Goal: Task Accomplishment & Management: Use online tool/utility

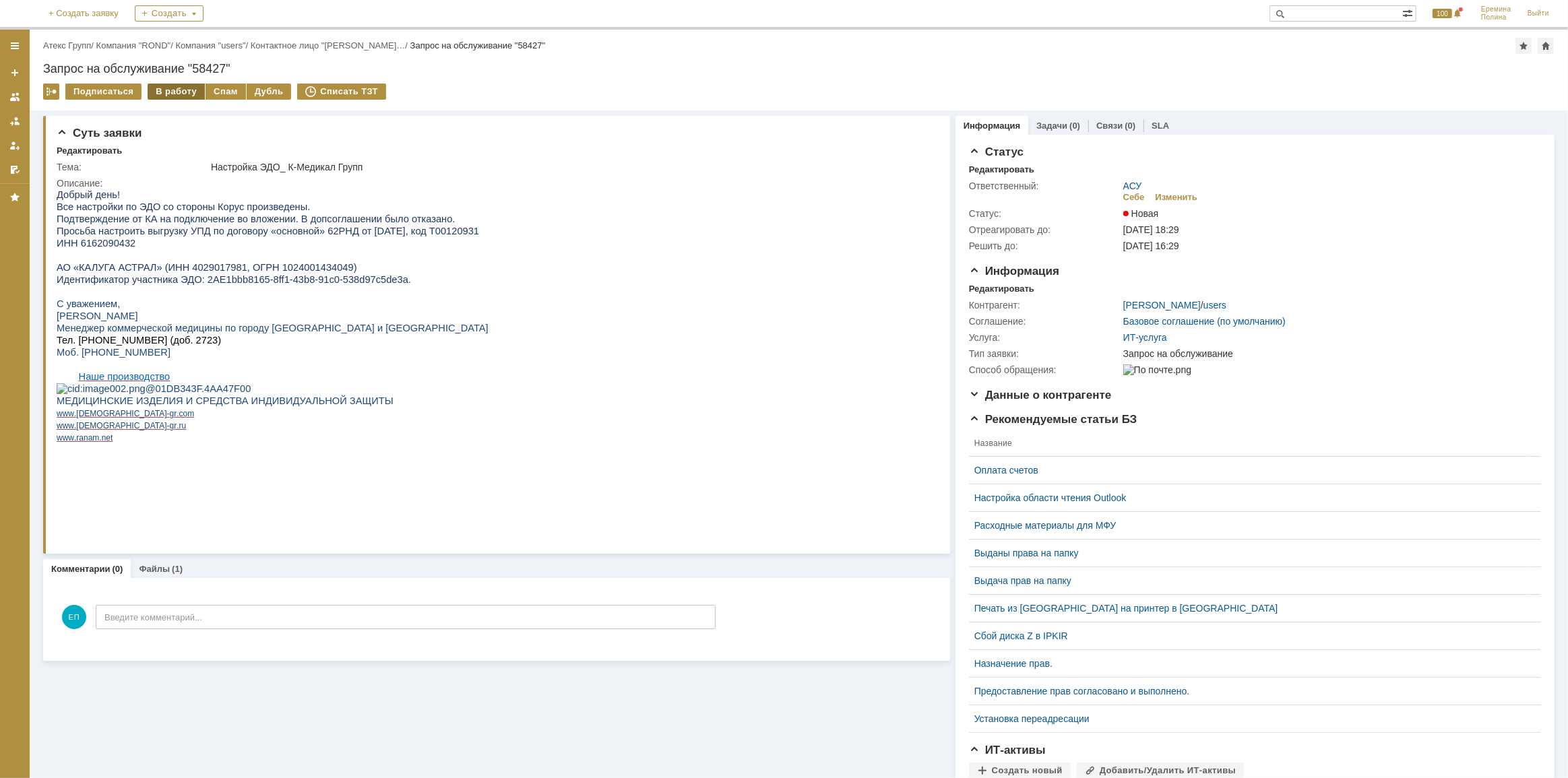
click at [172, 94] on div "В работу" at bounding box center [176, 92] width 57 height 17
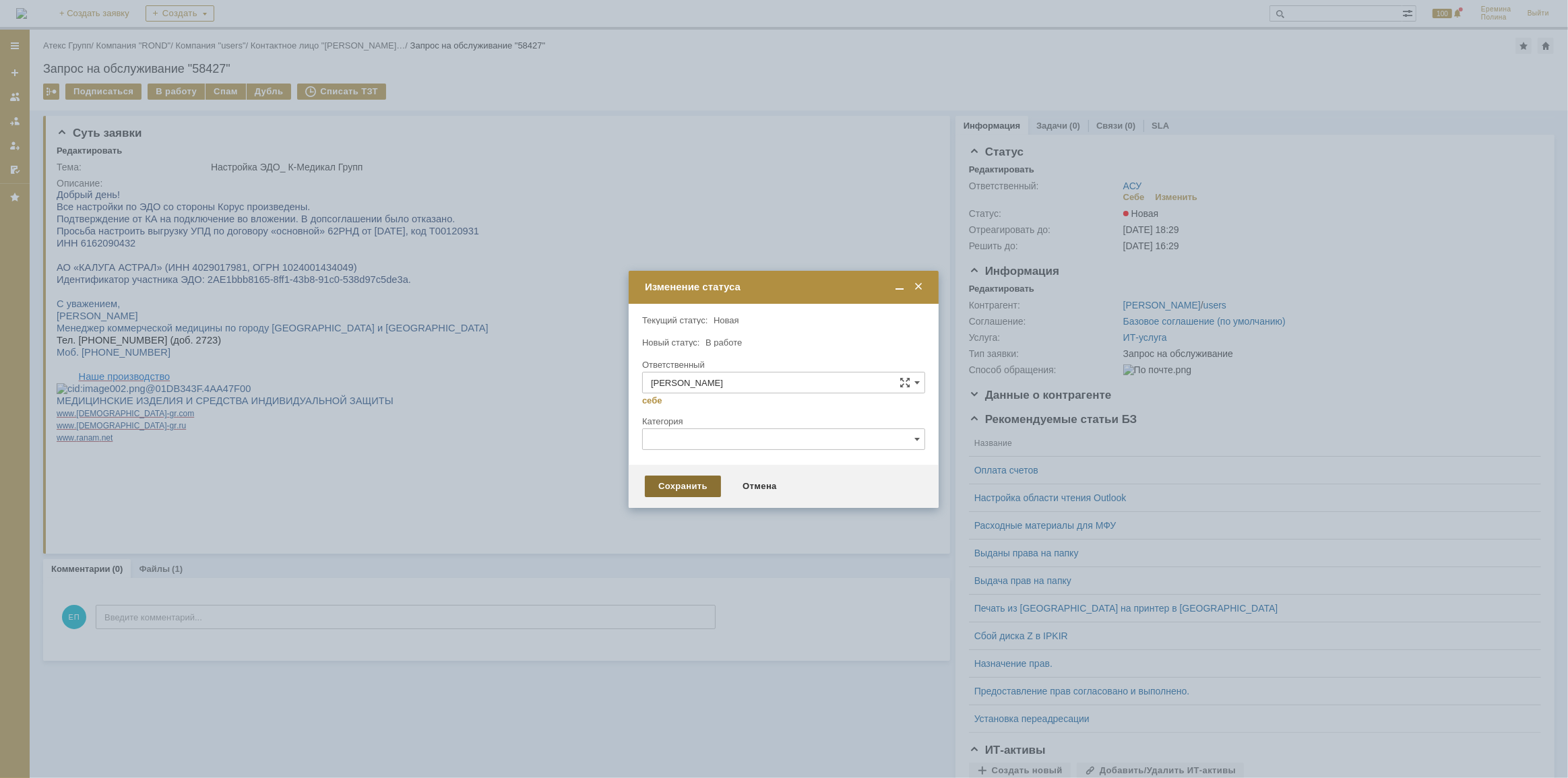
click at [679, 490] on div "Сохранить" at bounding box center [683, 487] width 76 height 22
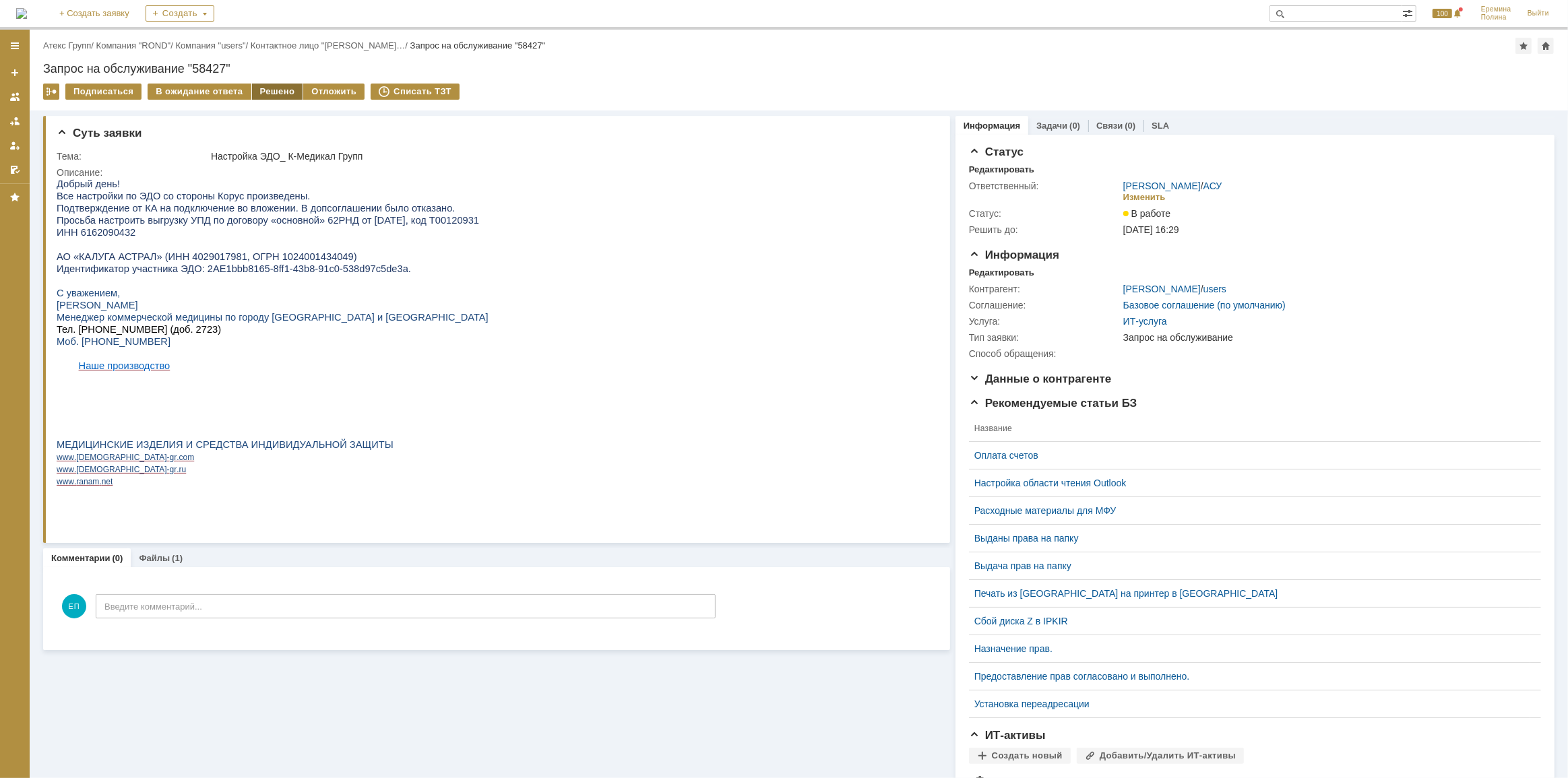
click at [269, 89] on div "Решено" at bounding box center [278, 92] width 51 height 17
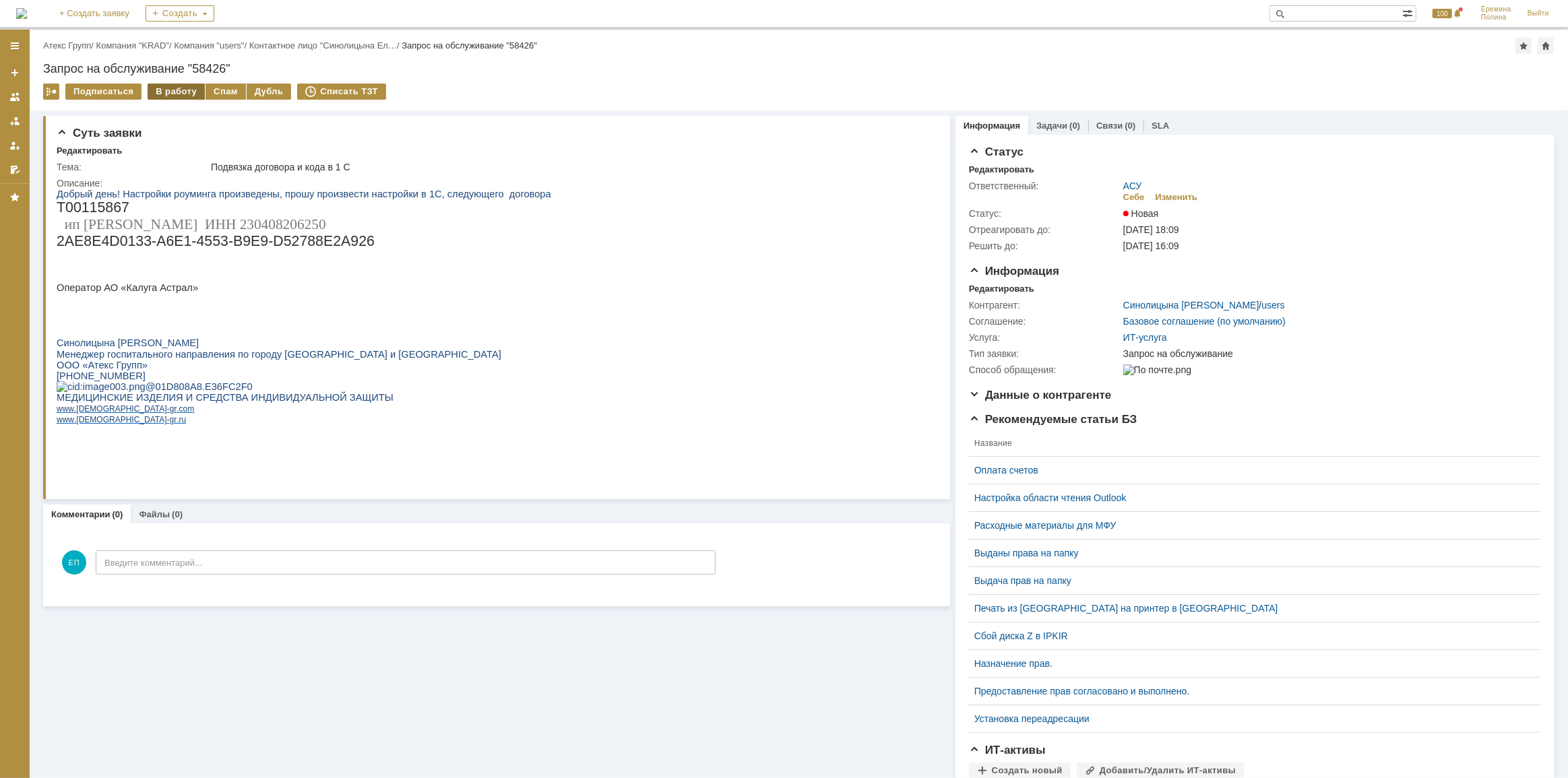
click at [176, 92] on div "В работу" at bounding box center [176, 92] width 57 height 17
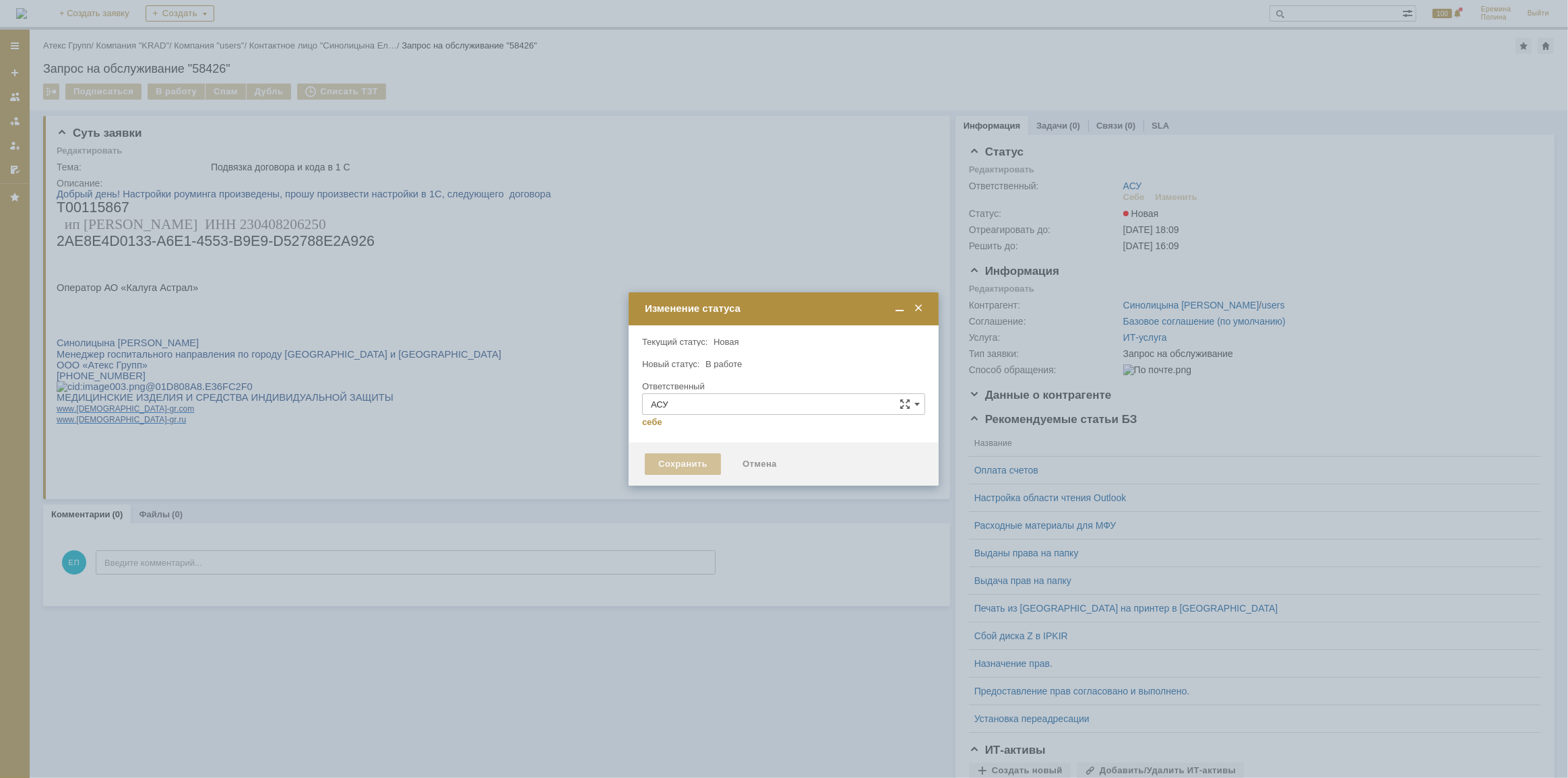
type input "Еремина Полина"
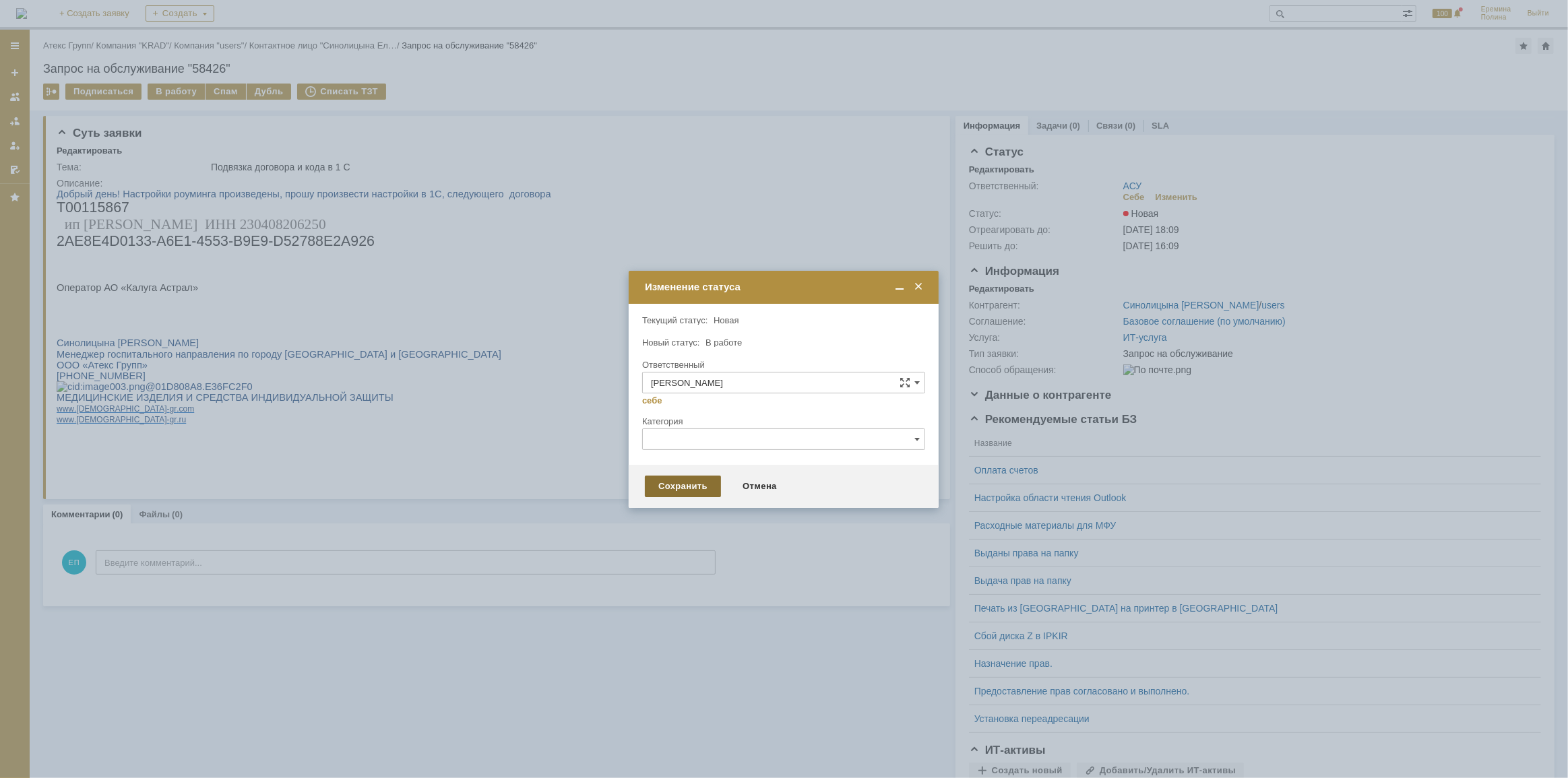
click at [683, 488] on div "Сохранить" at bounding box center [683, 487] width 76 height 22
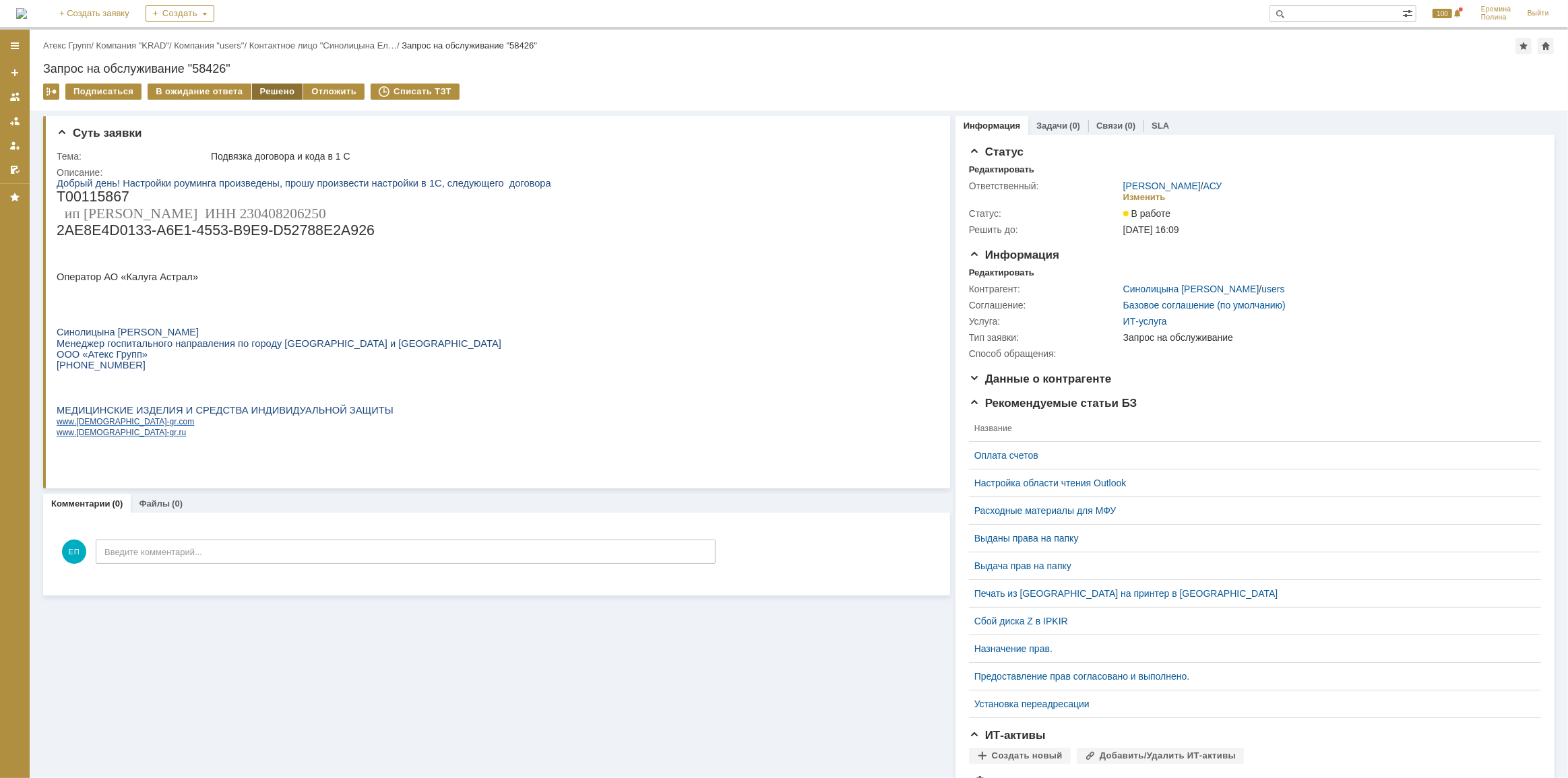
click at [259, 93] on div "Решено" at bounding box center [278, 92] width 51 height 17
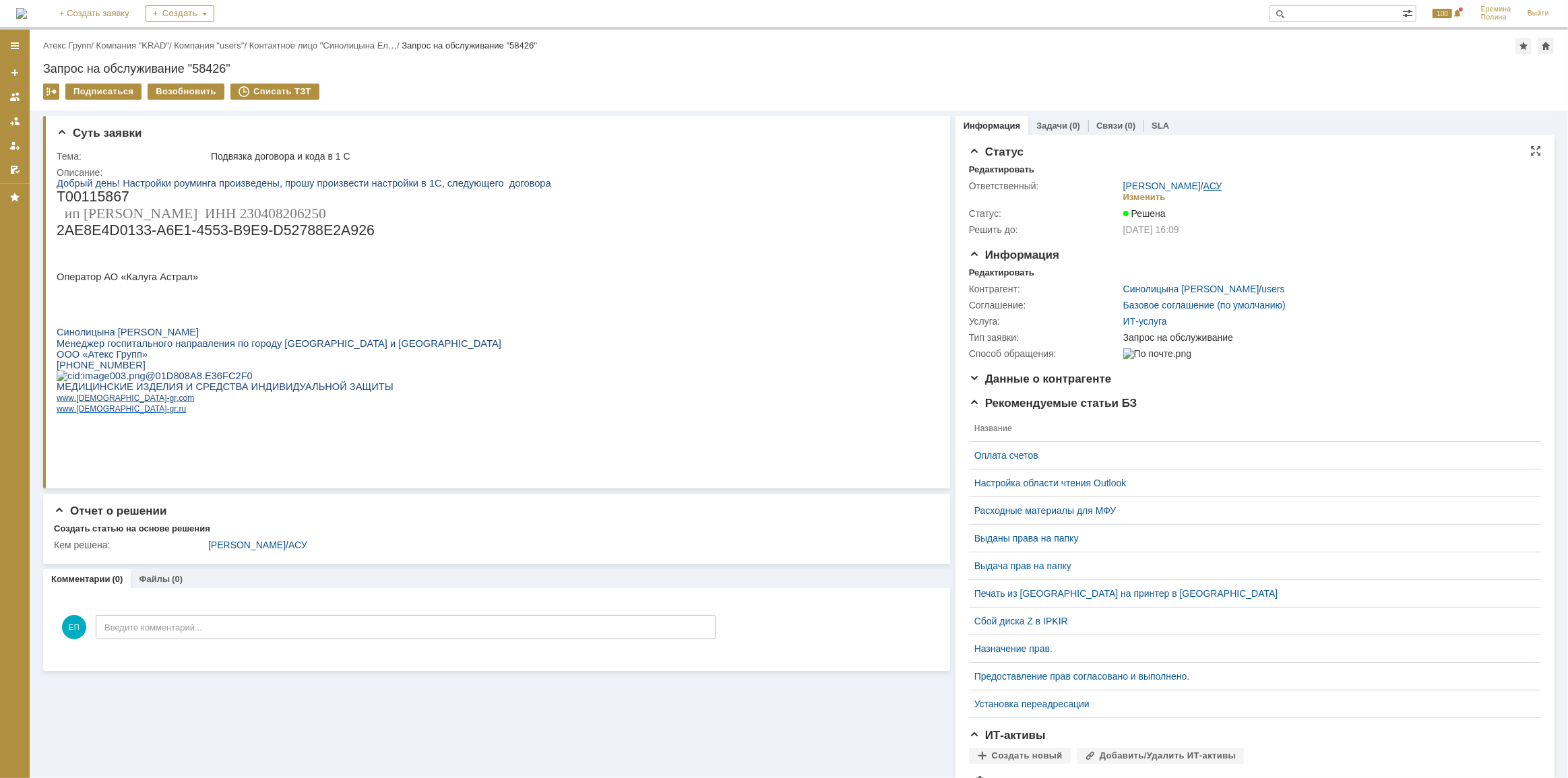
click at [1211, 182] on link "АСУ" at bounding box center [1213, 186] width 19 height 11
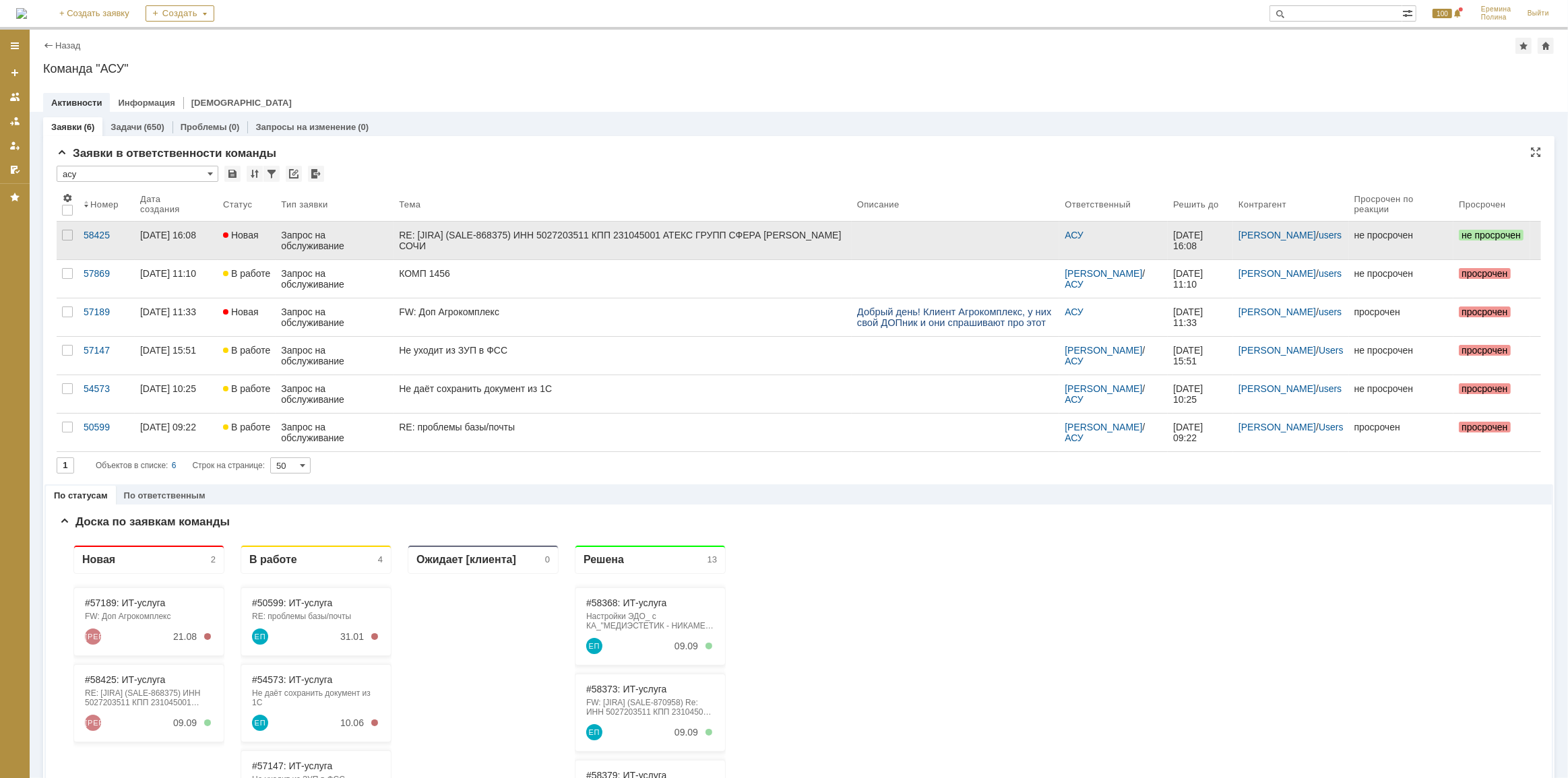
click at [541, 239] on div "RE: [JIRA] (SALE-868375) ИНН 5027203511 КПП 231045001 АТЕКС ГРУПП СФЕРА КУРЬЕР …" at bounding box center [623, 241] width 448 height 22
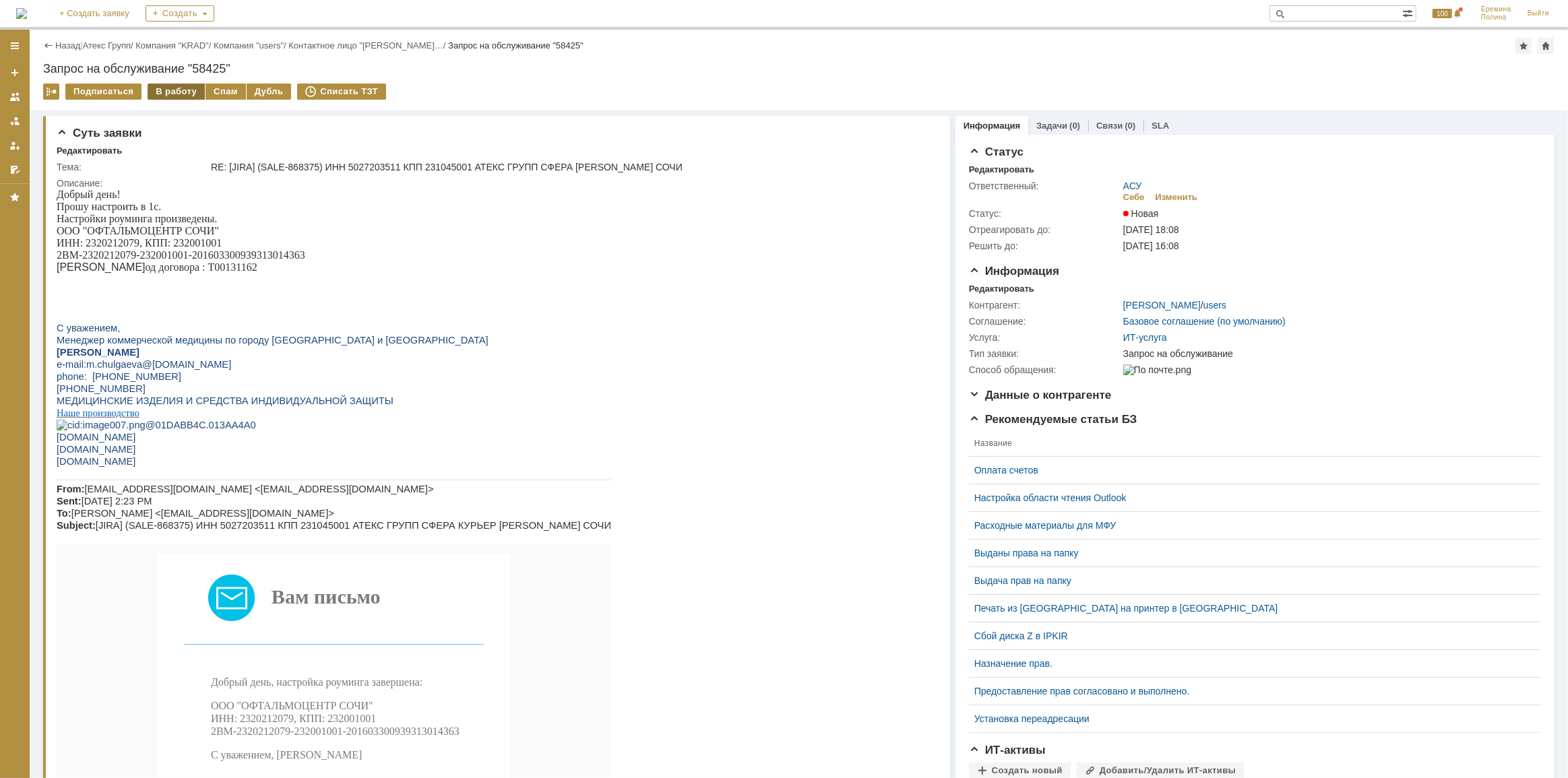
click at [171, 90] on div "В работу" at bounding box center [176, 92] width 57 height 17
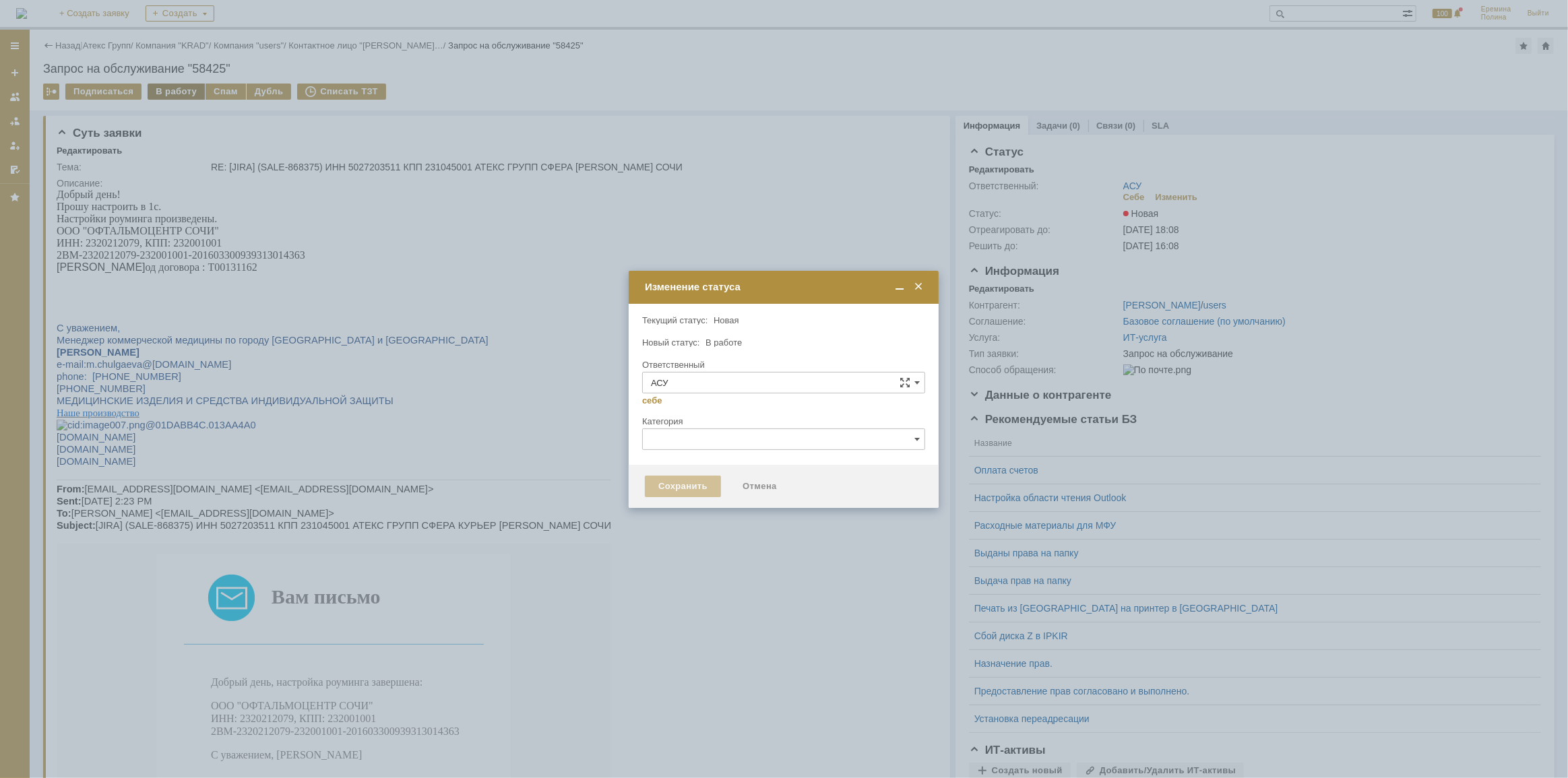
type input "Еремина Полина"
click at [669, 489] on div "Сохранить" at bounding box center [683, 487] width 76 height 22
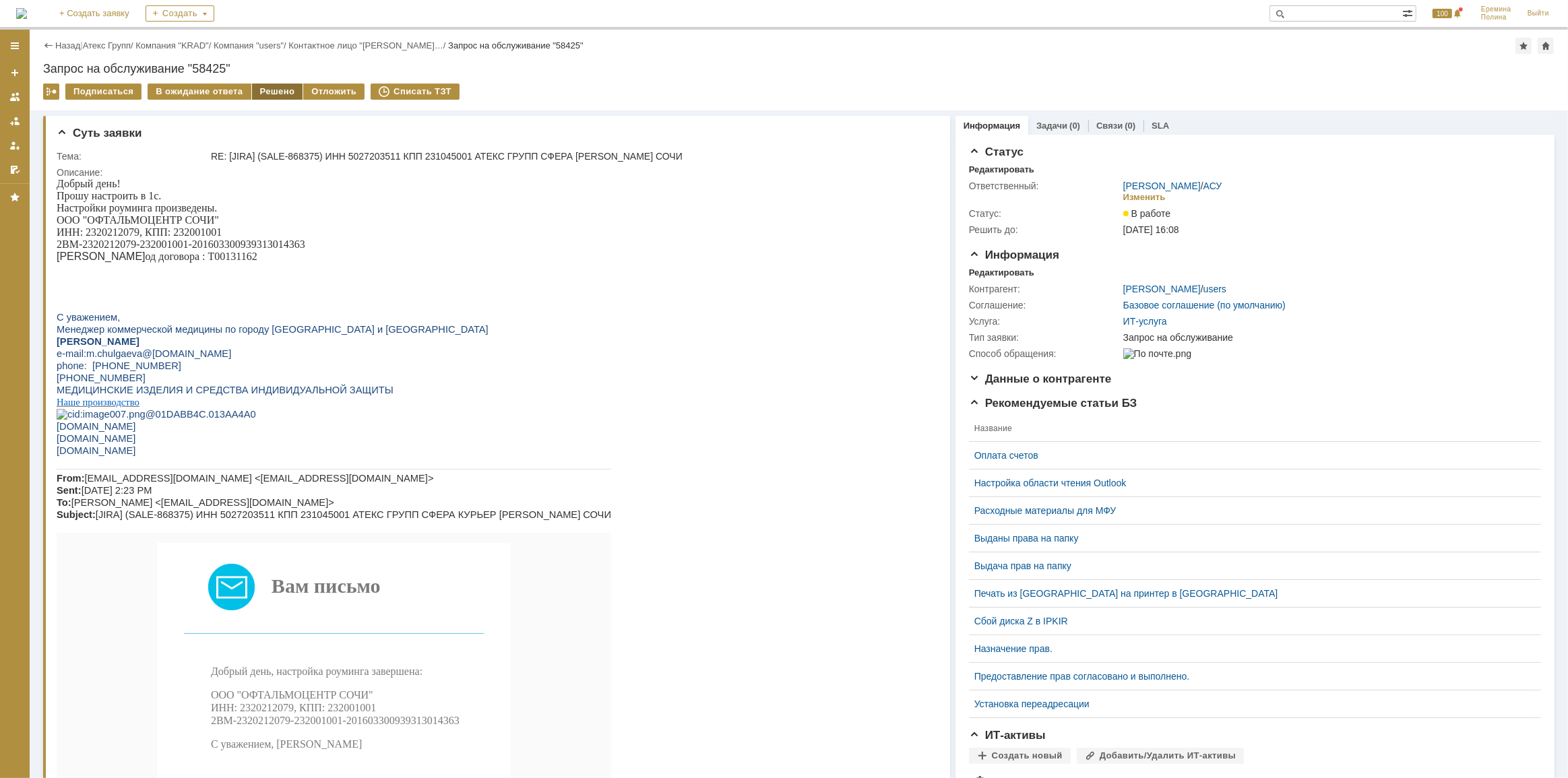
click at [275, 98] on div "Решено" at bounding box center [278, 92] width 51 height 17
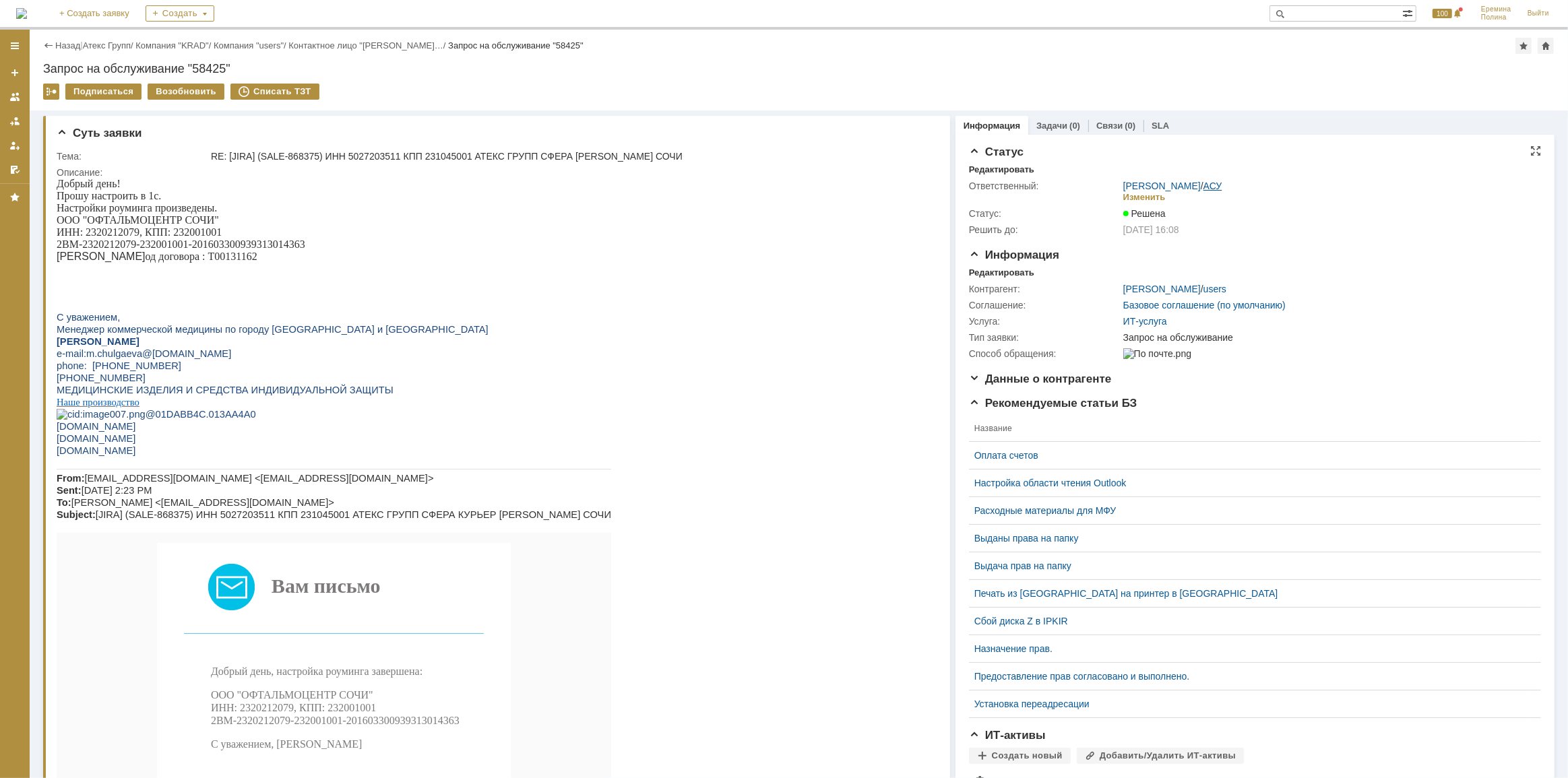
click at [1204, 186] on link "АСУ" at bounding box center [1213, 186] width 19 height 11
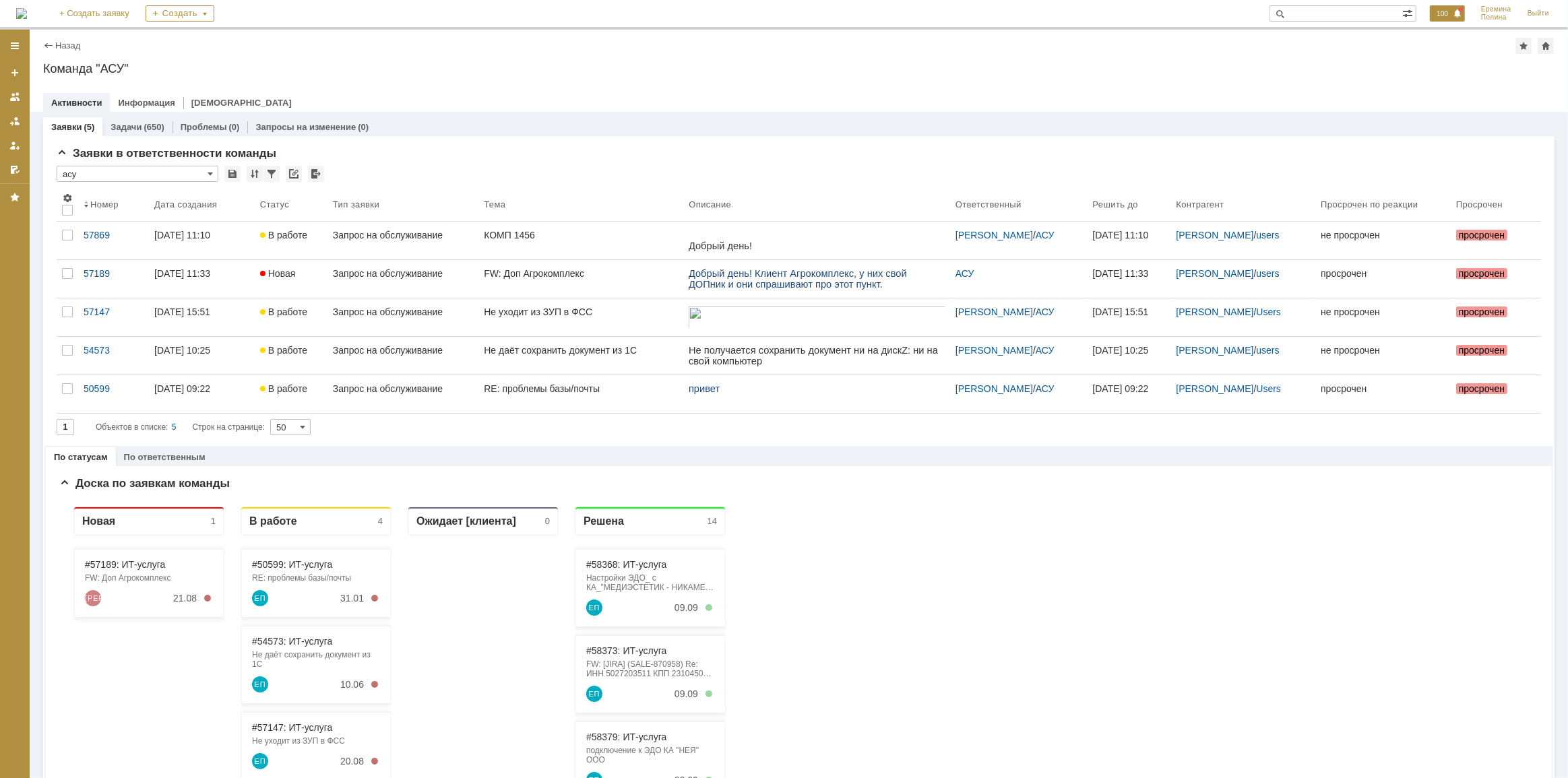
click at [1399, 62] on div "Назад | Команда "АСУ" Команда "АСУ" team$2330601 Активности Информация Дашборды…" at bounding box center [798, 404] width 1539 height 749
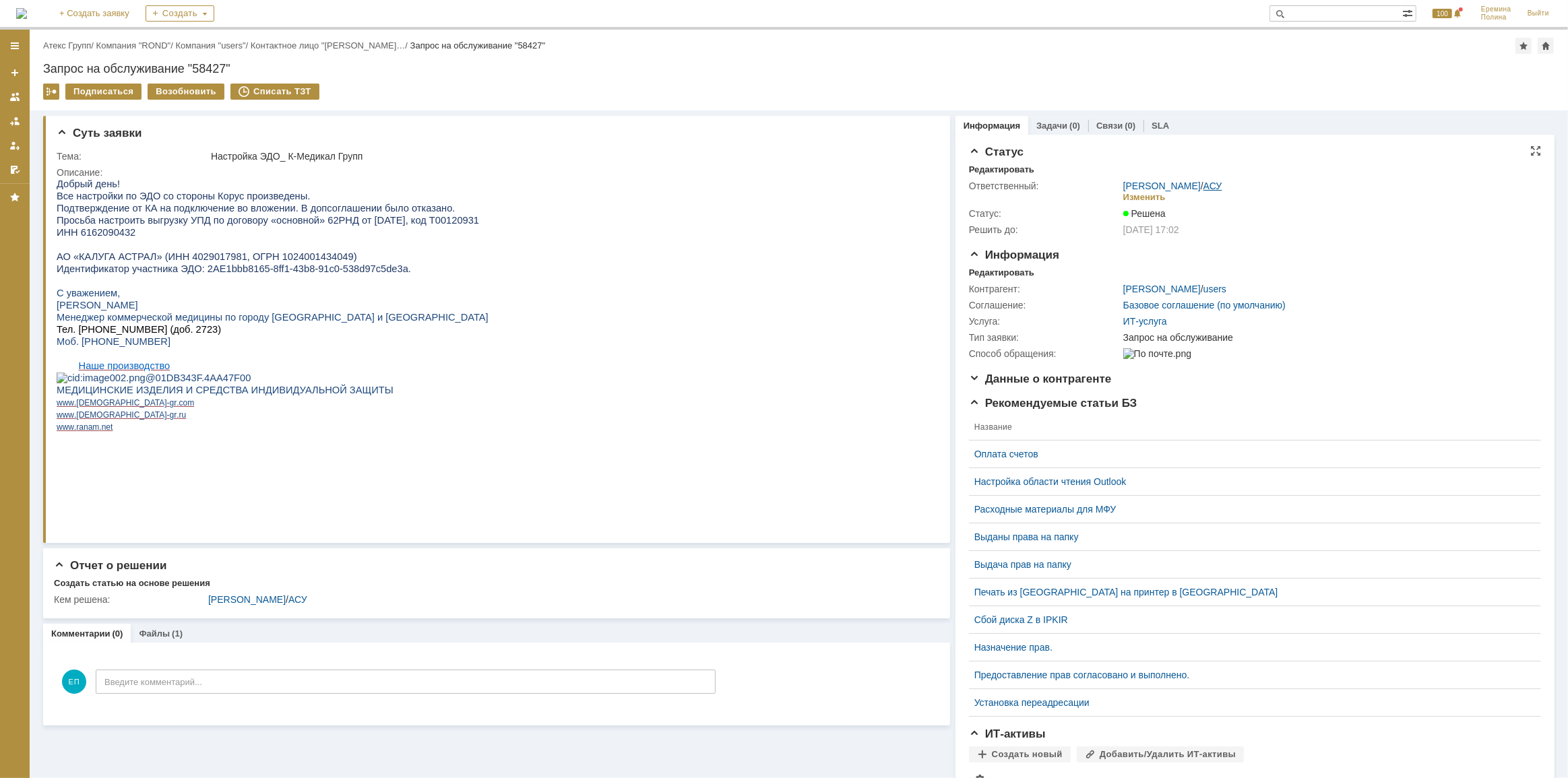
click at [1204, 187] on link "АСУ" at bounding box center [1213, 186] width 19 height 11
